Goal: Understand process/instructions: Learn about a topic

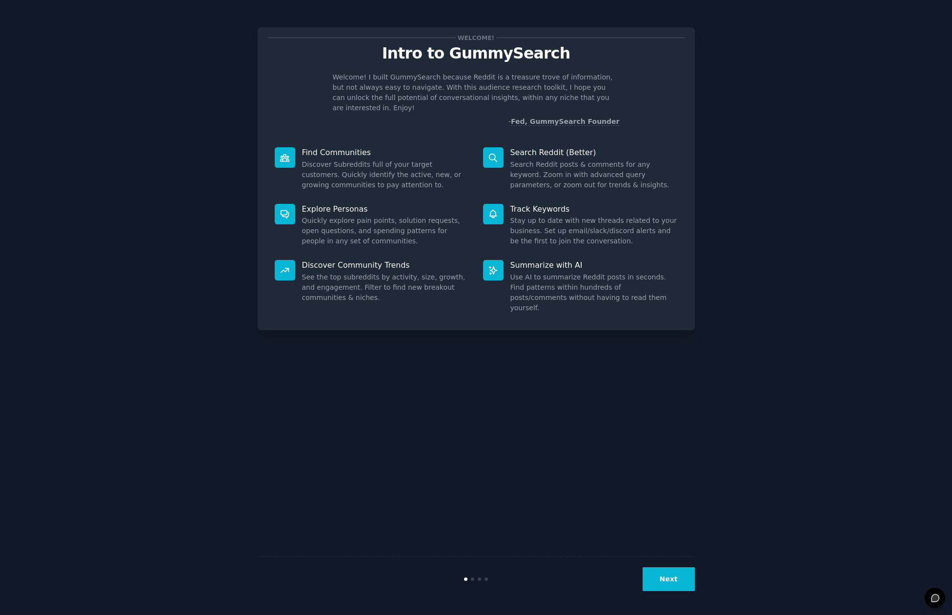
click at [673, 583] on button "Next" at bounding box center [669, 579] width 52 height 24
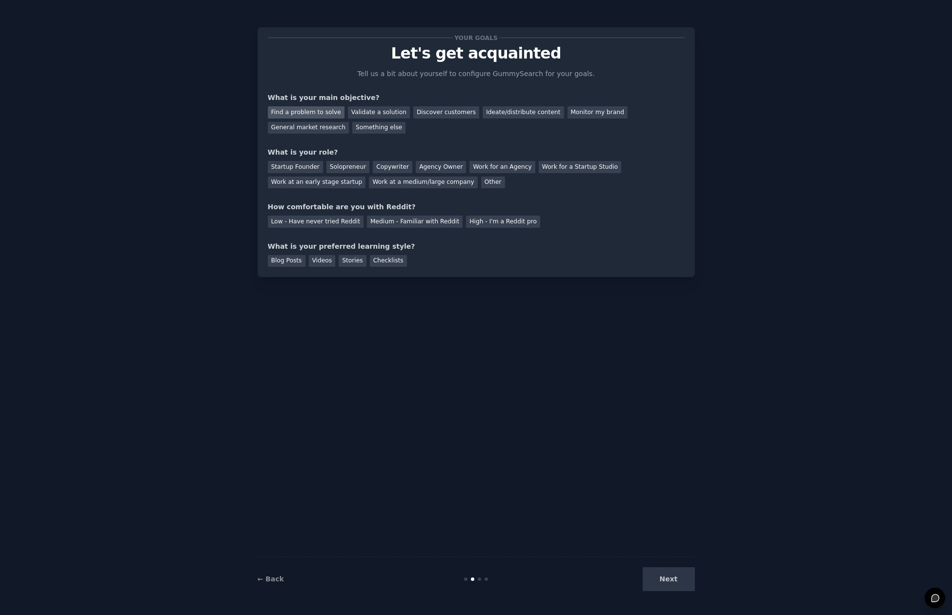
click at [308, 110] on div "Find a problem to solve" at bounding box center [306, 112] width 77 height 12
click at [450, 114] on div "Discover customers" at bounding box center [446, 112] width 66 height 12
click at [328, 112] on div "Find a problem to solve" at bounding box center [306, 112] width 77 height 12
click at [343, 164] on div "Solopreneur" at bounding box center [347, 167] width 43 height 12
click at [336, 223] on div "Low - Have never tried Reddit" at bounding box center [316, 222] width 96 height 12
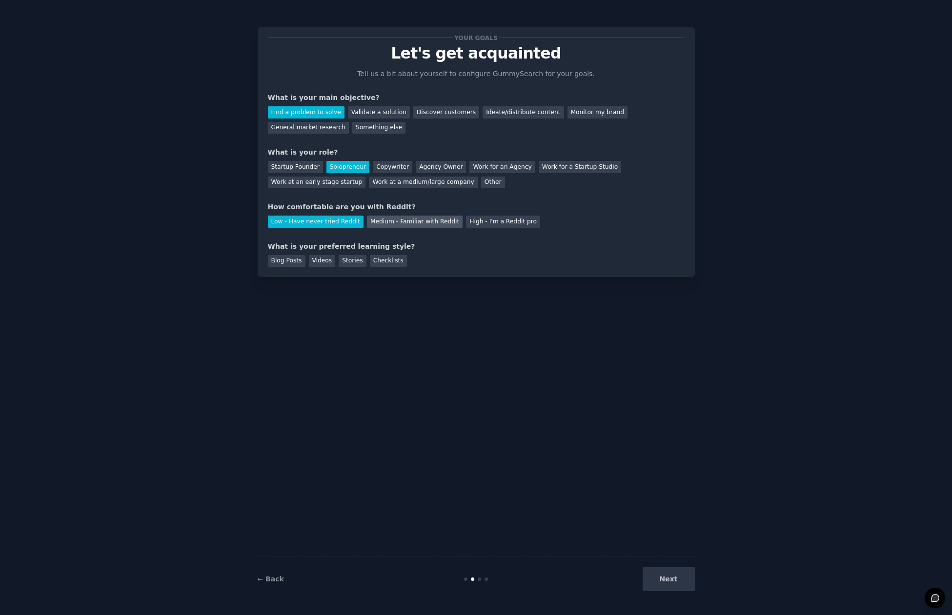
click at [385, 225] on div "Medium - Familiar with Reddit" at bounding box center [415, 222] width 96 height 12
click at [333, 221] on div "Low - Have never tried Reddit" at bounding box center [316, 222] width 96 height 12
click at [325, 259] on div "Videos" at bounding box center [322, 261] width 27 height 12
click at [339, 259] on div "Stories" at bounding box center [352, 261] width 27 height 12
click at [317, 262] on div "Videos" at bounding box center [322, 261] width 27 height 12
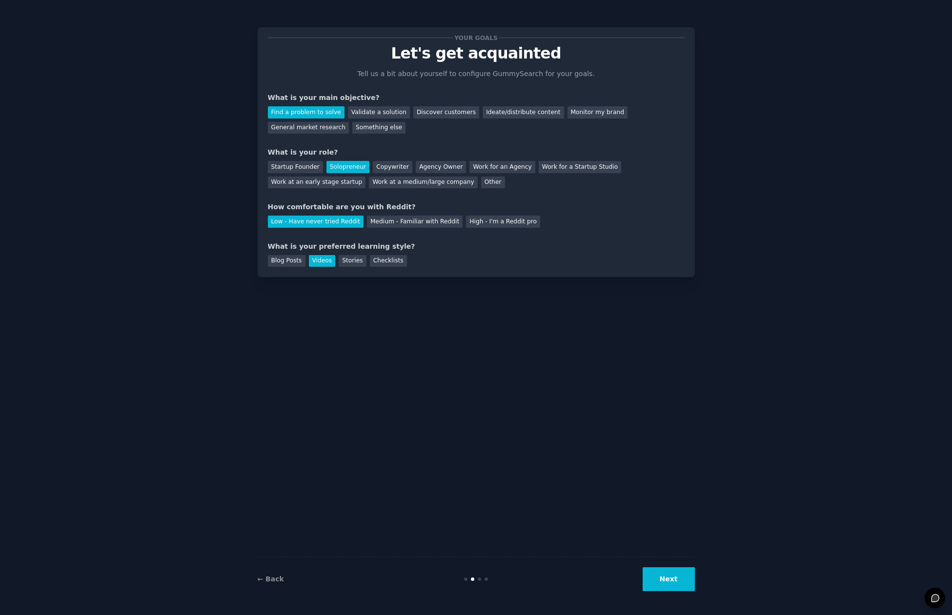
click at [673, 584] on button "Next" at bounding box center [669, 579] width 52 height 24
